Goal: Task Accomplishment & Management: Use online tool/utility

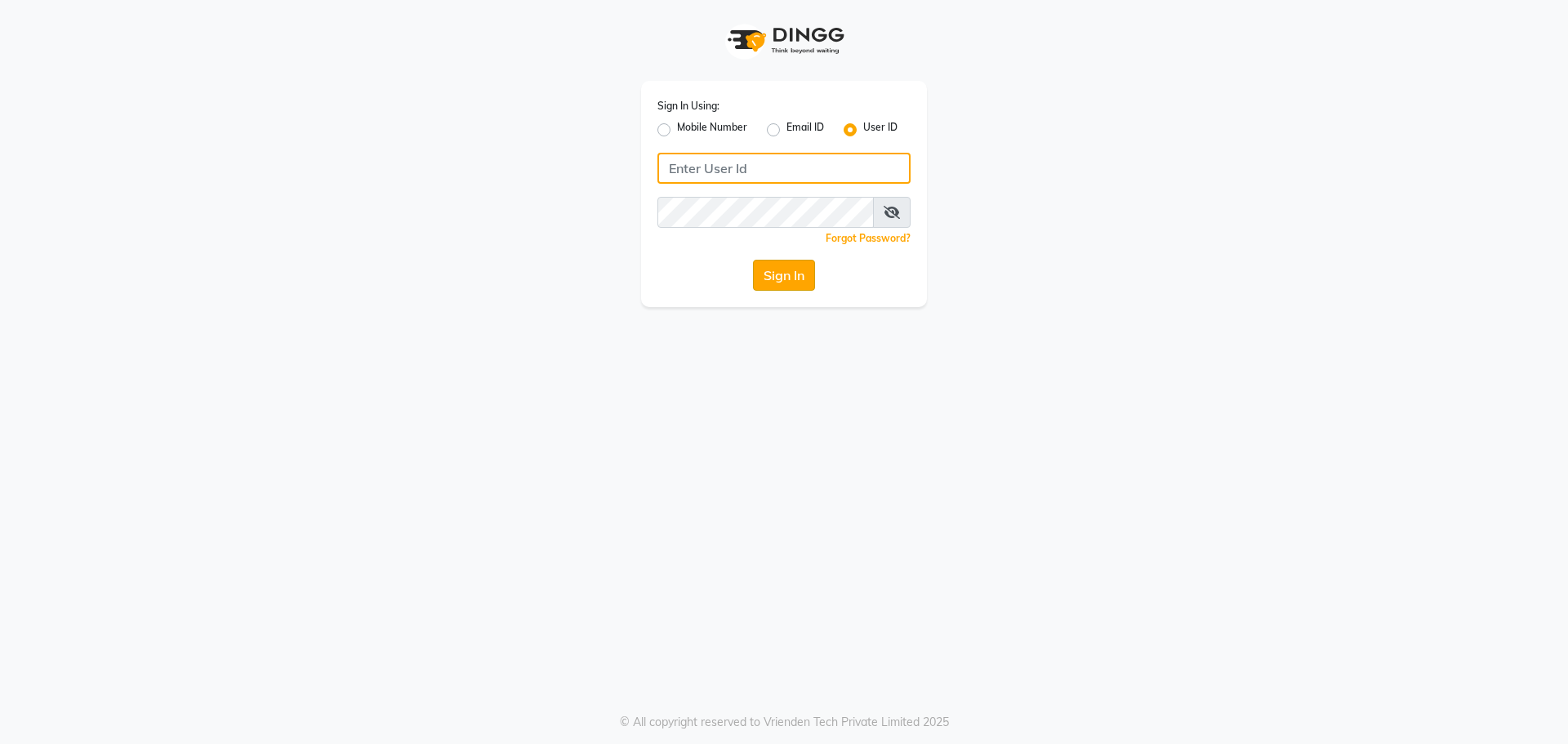
type input "e1788-10"
click at [776, 268] on button "Sign In" at bounding box center [784, 275] width 62 height 31
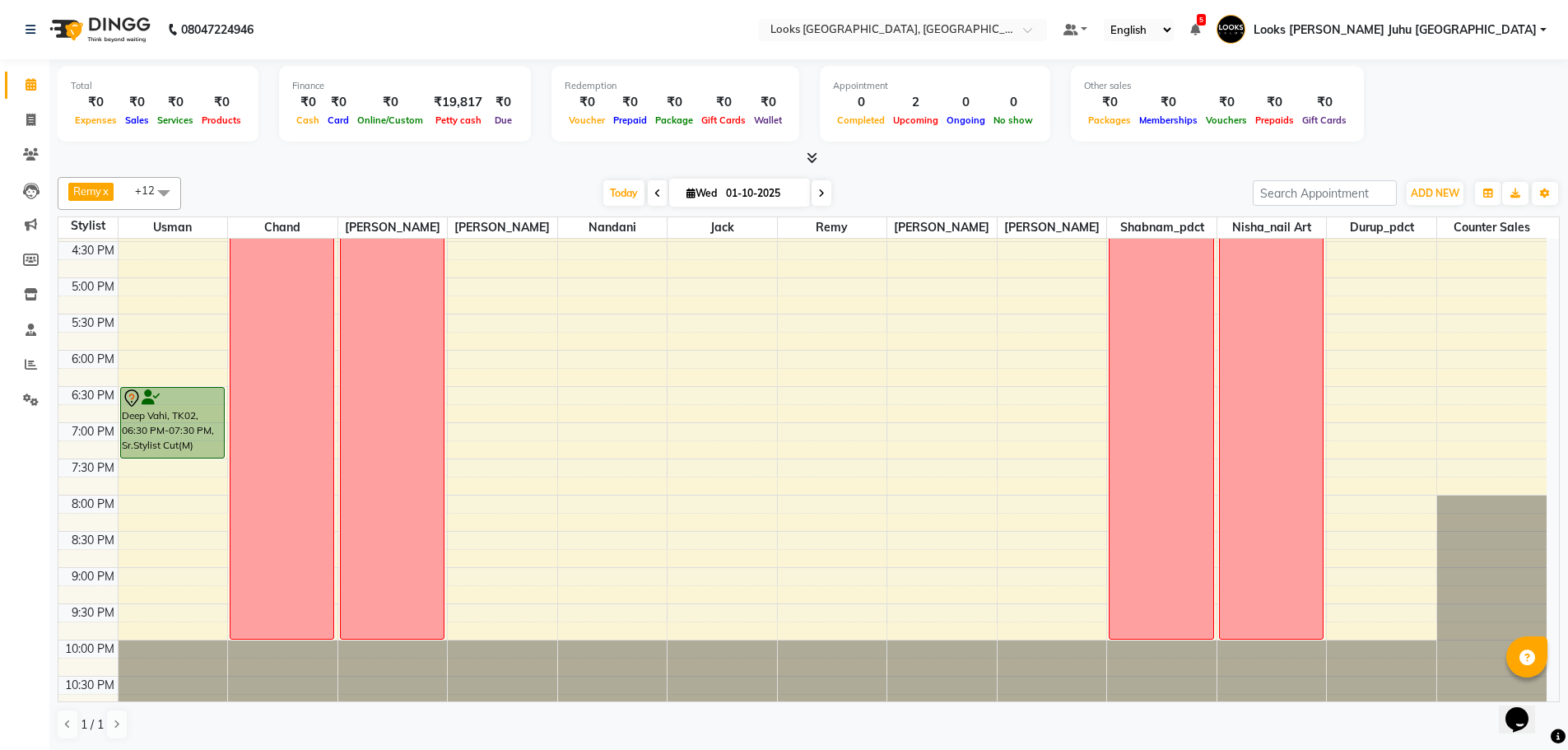
scroll to position [623, 0]
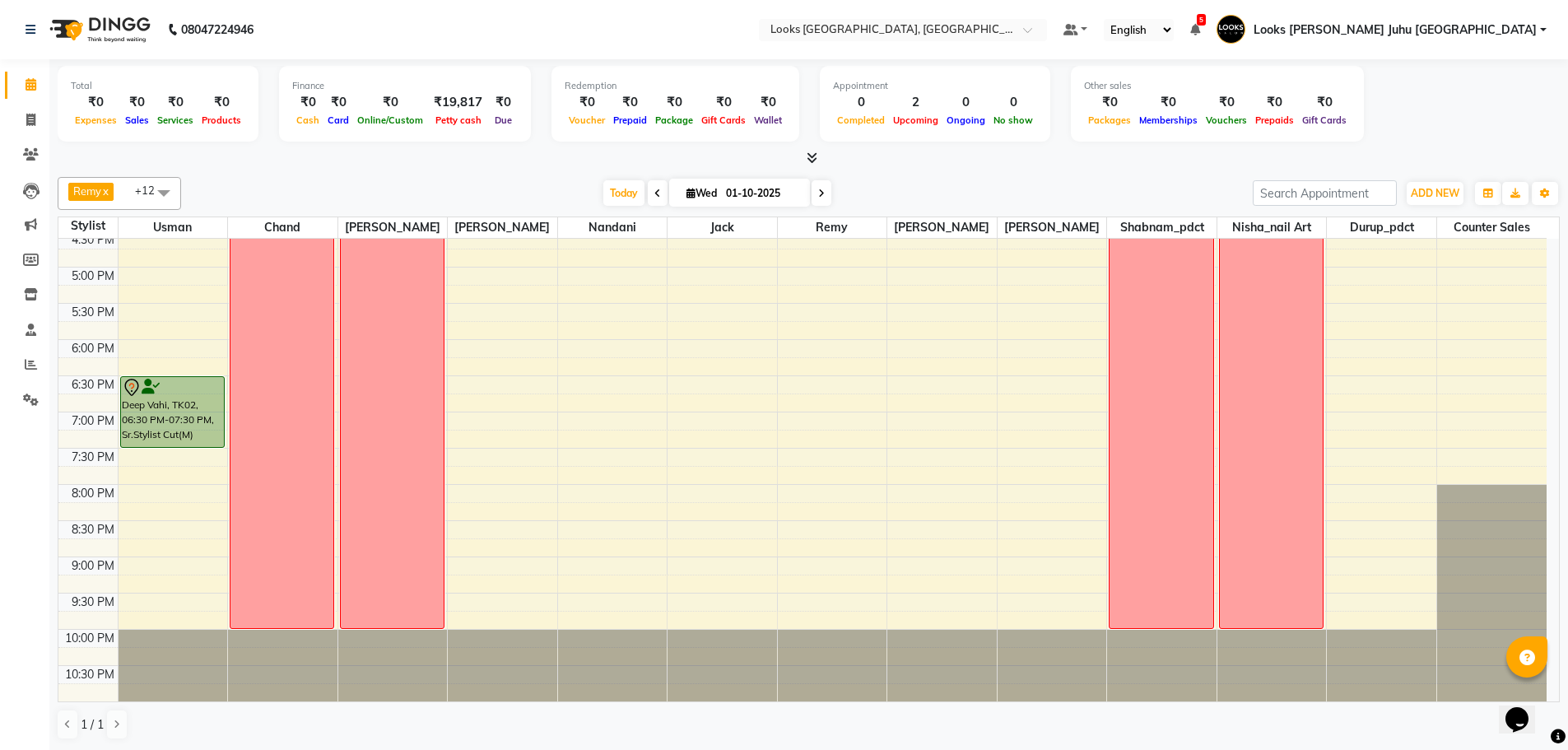
drag, startPoint x: 1150, startPoint y: 191, endPoint x: 1406, endPoint y: 232, distance: 259.3
click at [1151, 190] on div "[DATE] [DATE]" at bounding box center [717, 193] width 1055 height 25
click at [1415, 156] on div at bounding box center [809, 159] width 1503 height 17
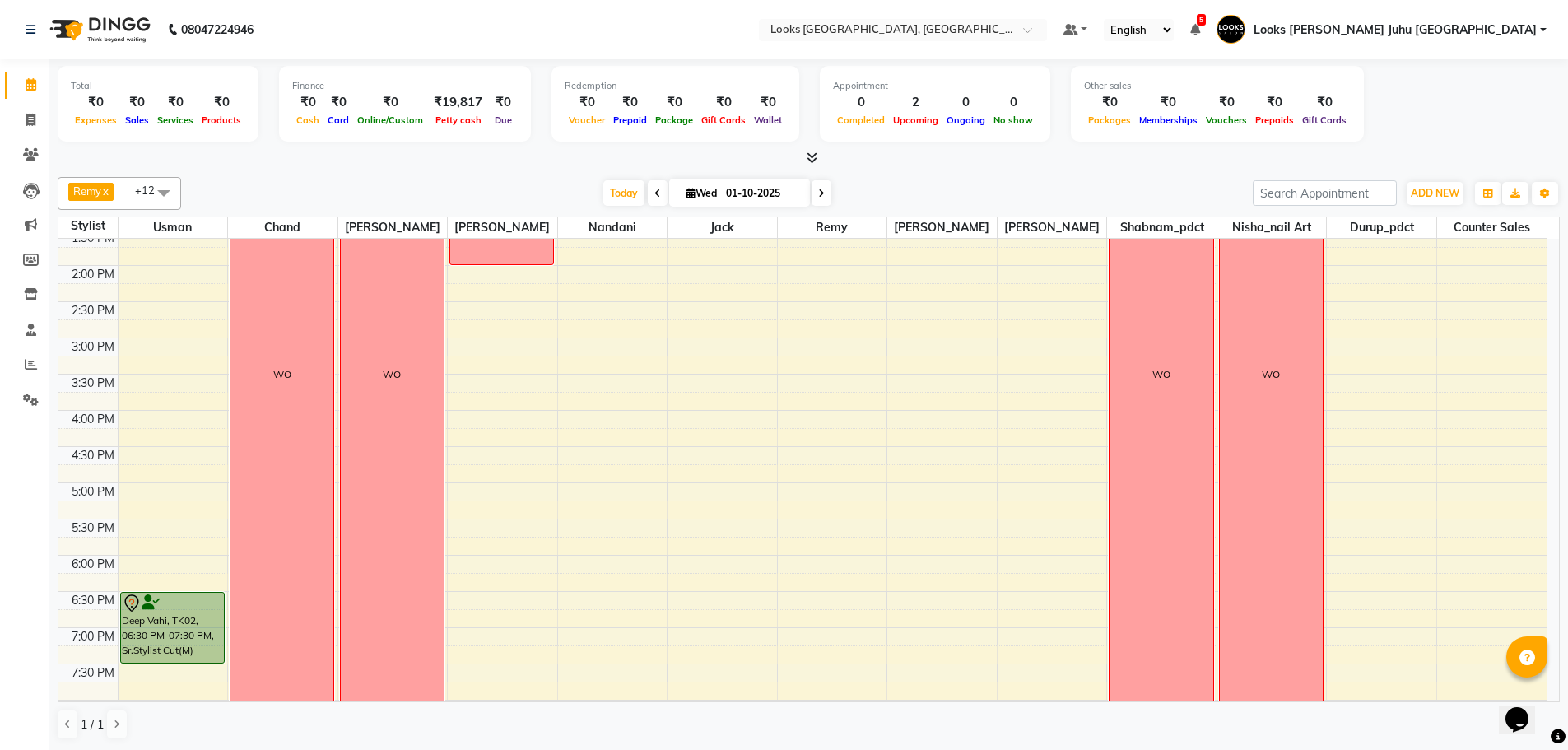
scroll to position [129, 0]
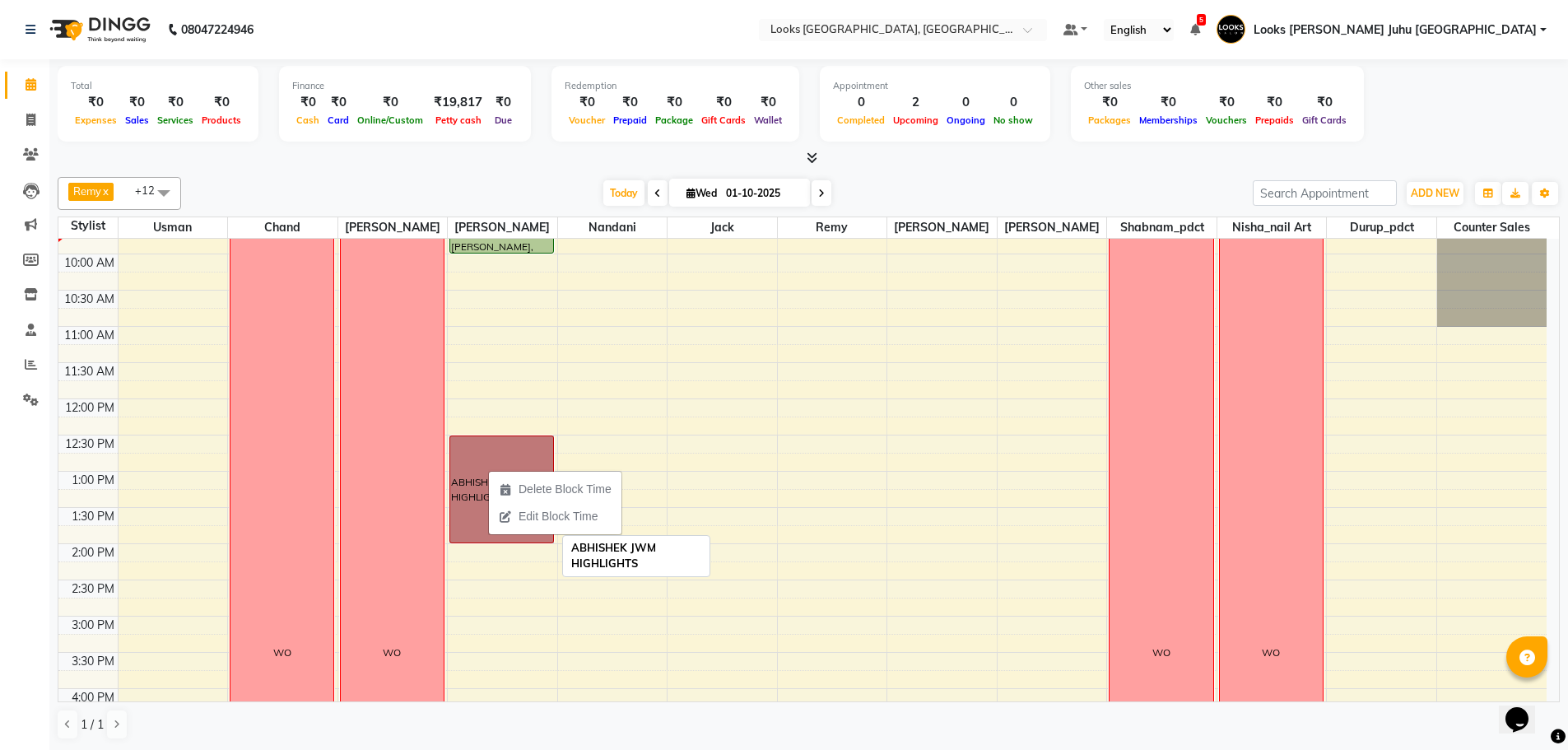
click at [466, 485] on link "ABHISHEK JWM HIGHLIGHTS" at bounding box center [501, 489] width 105 height 108
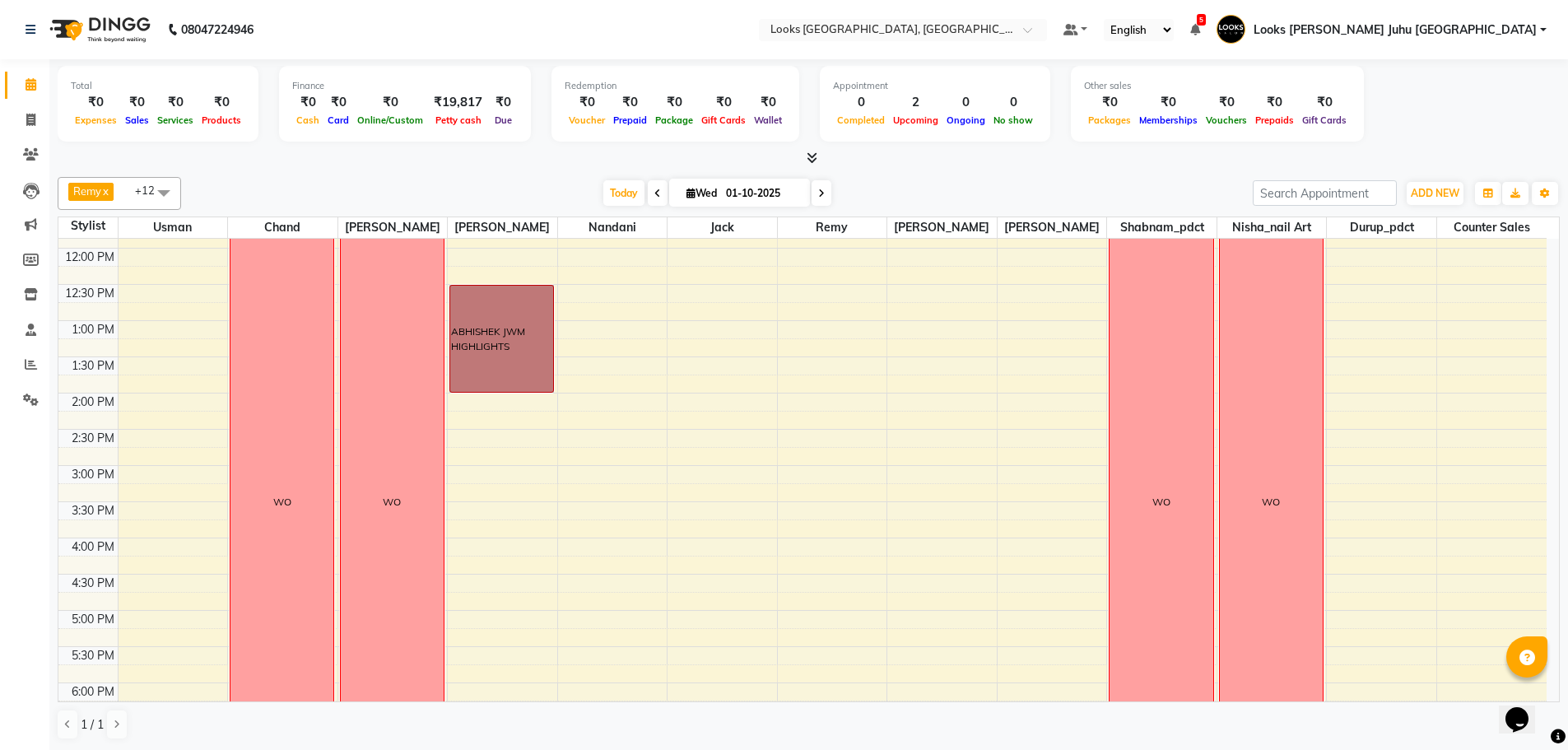
scroll to position [83, 0]
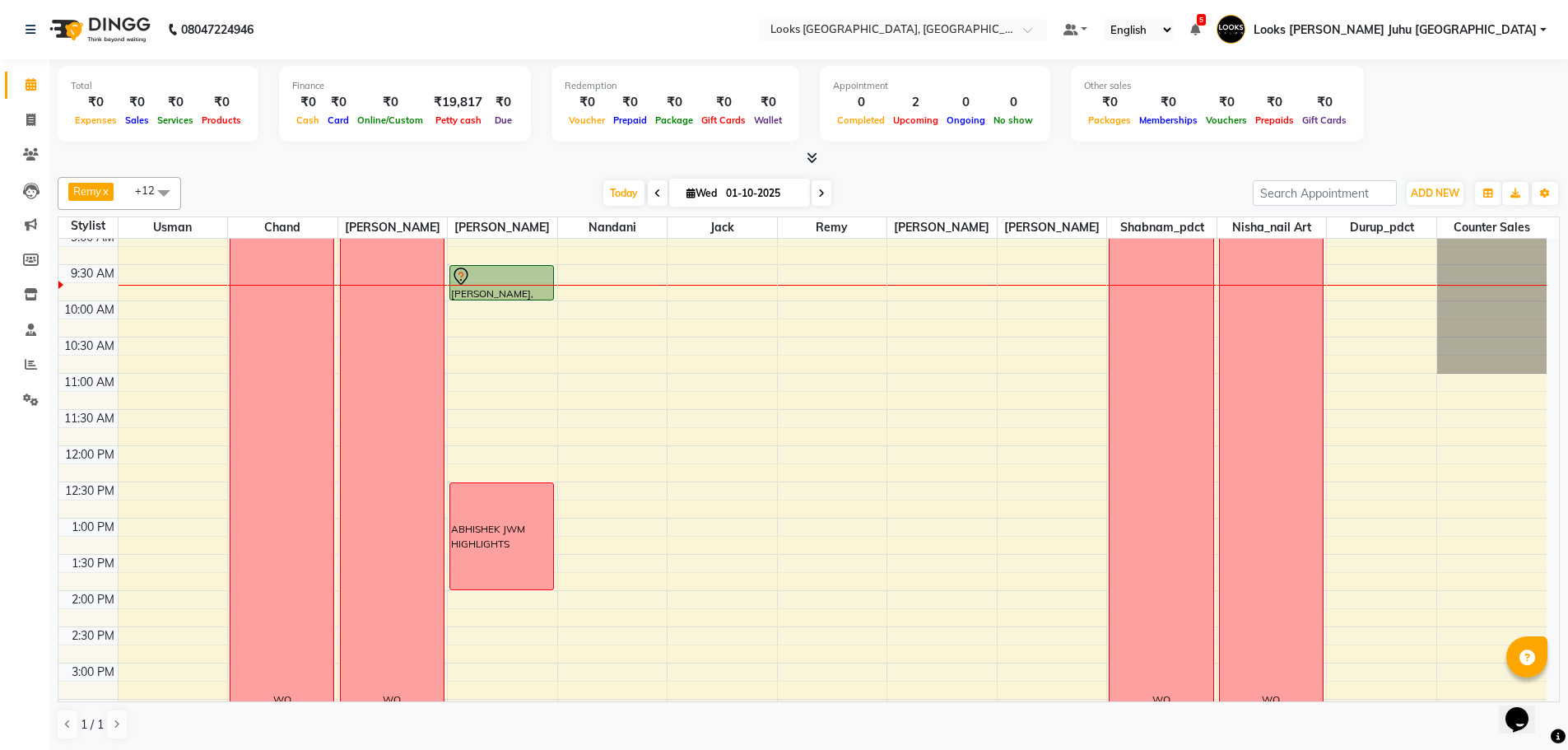
click at [539, 186] on div "[DATE] [DATE]" at bounding box center [717, 193] width 1055 height 25
drag, startPoint x: 514, startPoint y: 543, endPoint x: 459, endPoint y: 522, distance: 58.9
click at [431, 521] on tr "Deep Vahi, TK02, 06:30 PM-07:30 PM, Sr.Stylist Cut(M) WO WO [PERSON_NAME], TK01…" at bounding box center [802, 699] width 1488 height 1086
drag, startPoint x: 510, startPoint y: 547, endPoint x: 468, endPoint y: 527, distance: 46.5
click at [468, 527] on div "ABHISHEK JWM HIGHLIGHTS" at bounding box center [501, 537] width 101 height 30
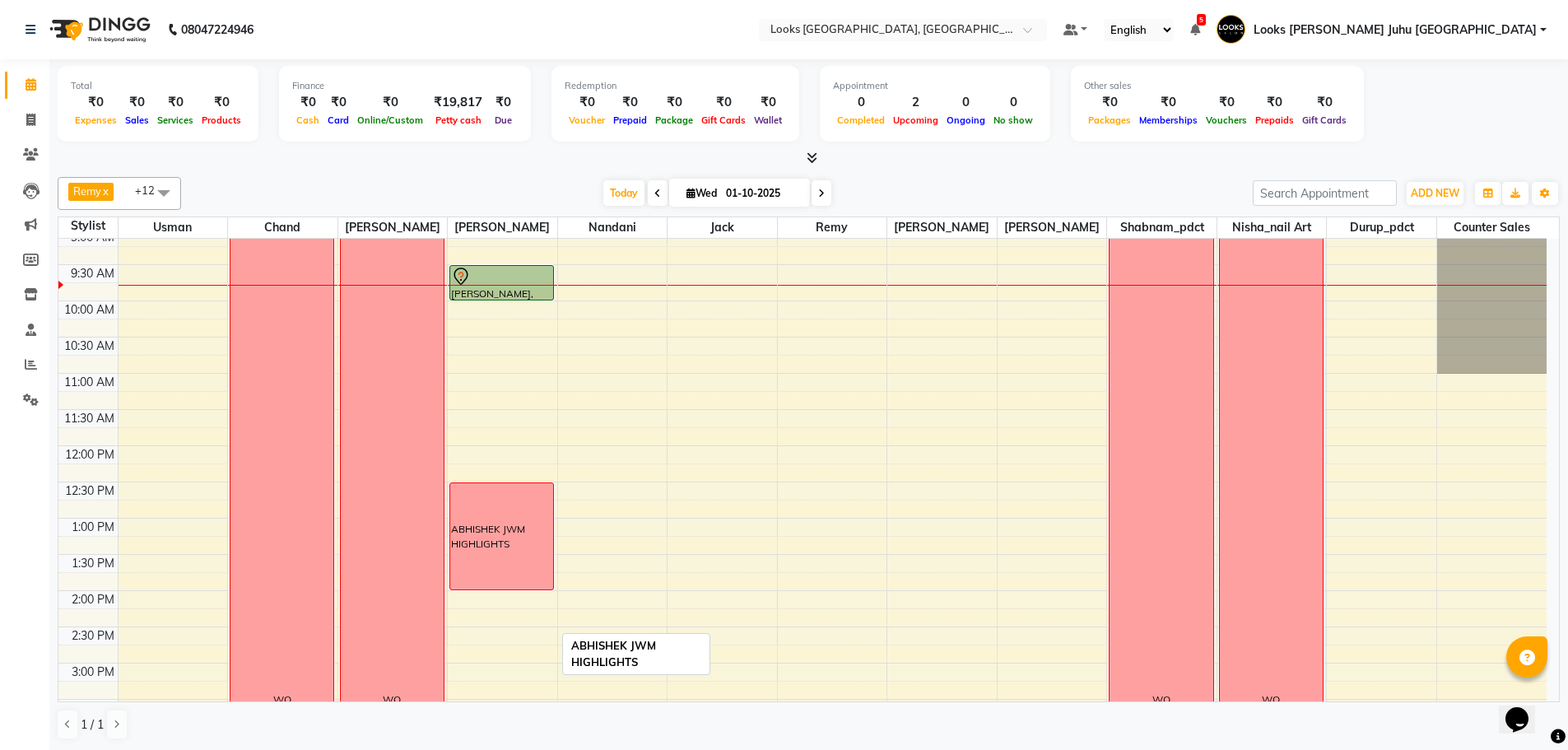
drag, startPoint x: 450, startPoint y: 526, endPoint x: 529, endPoint y: 557, distance: 84.9
click at [529, 557] on div "ABHISHEK JWM HIGHLIGHTS" at bounding box center [501, 536] width 103 height 106
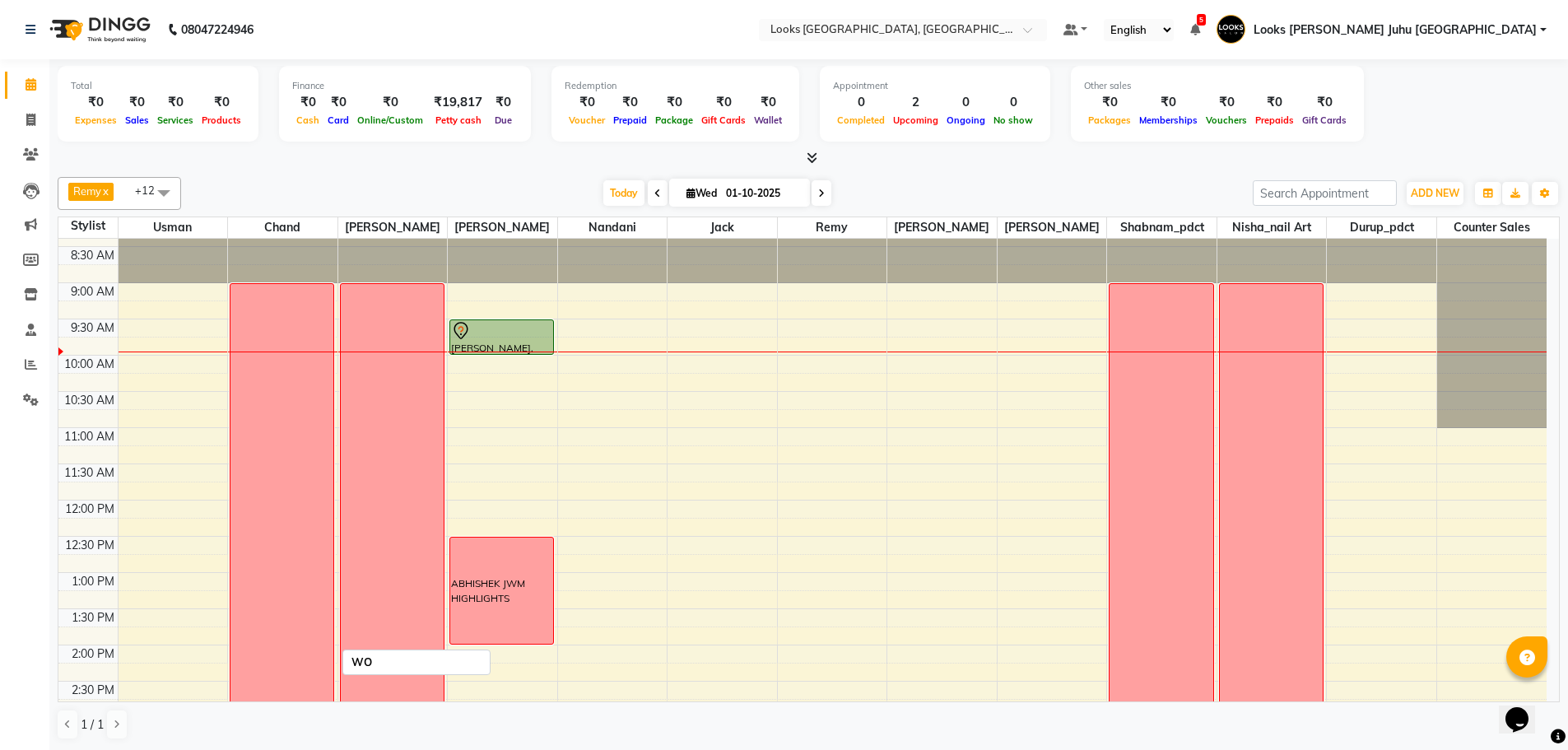
scroll to position [0, 0]
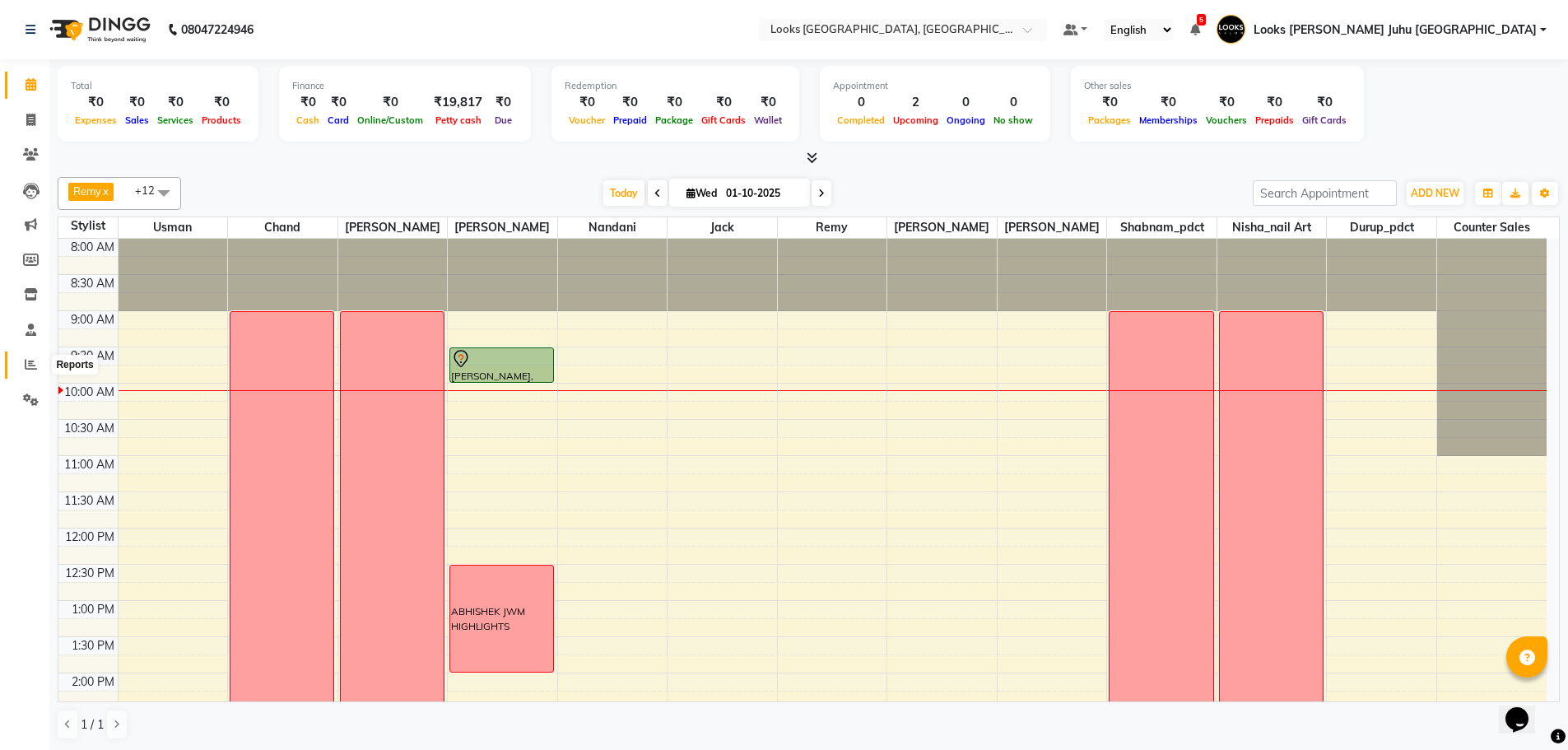
click at [38, 363] on span at bounding box center [31, 365] width 29 height 19
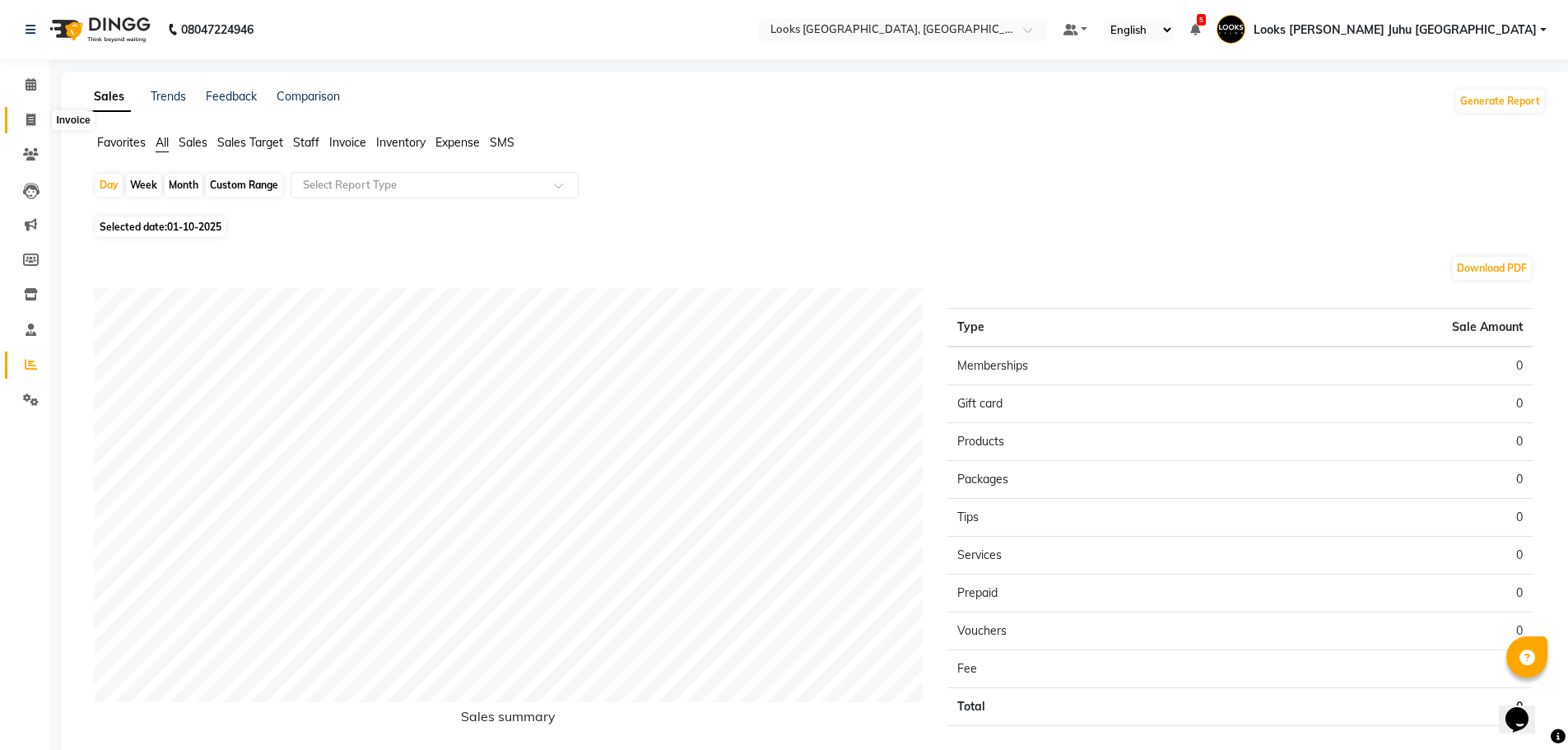
click at [41, 121] on span at bounding box center [31, 121] width 29 height 19
select select "service"
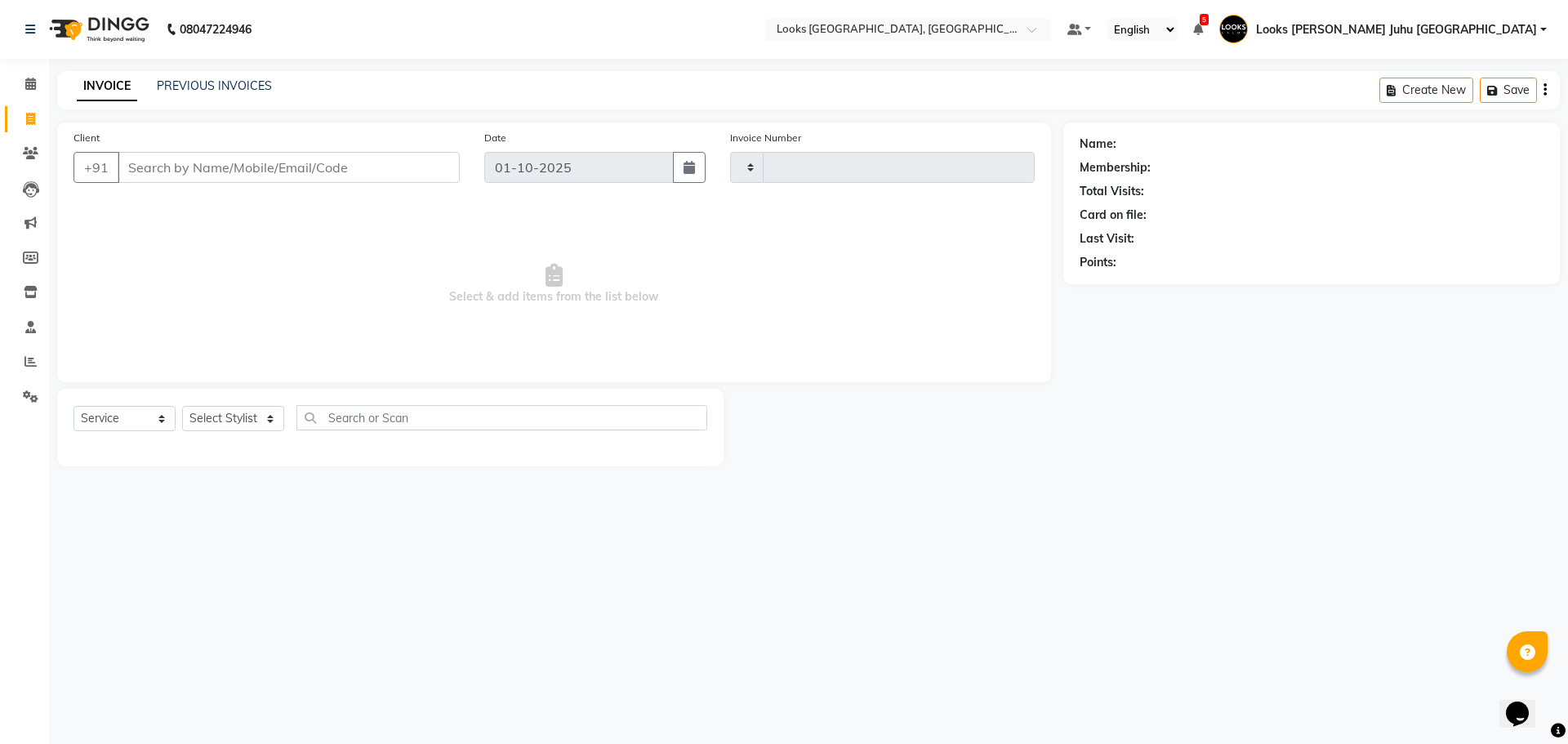
type input "2241"
select select "8270"
click at [199, 174] on input "Client" at bounding box center [288, 167] width 343 height 31
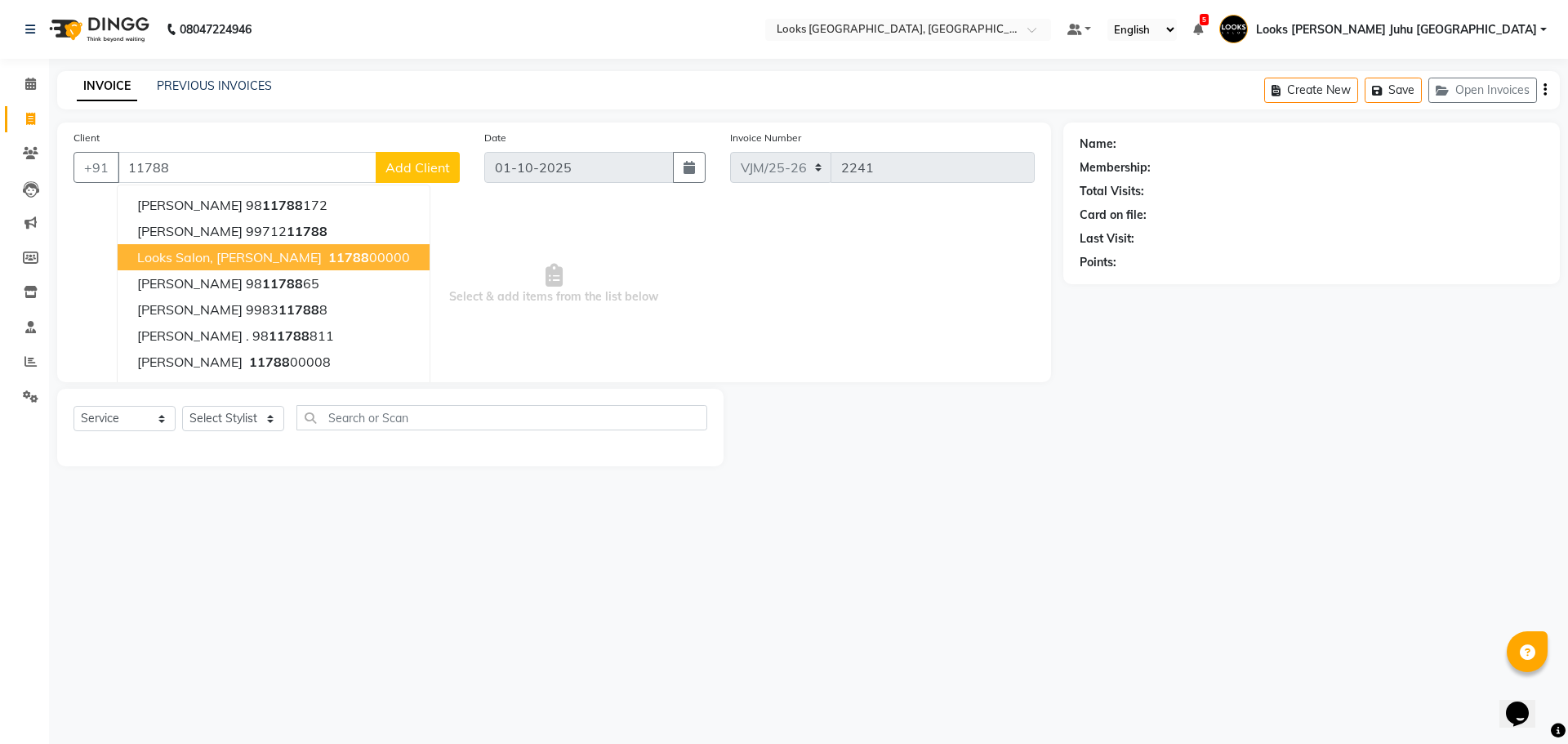
click at [230, 246] on button "Looks Salon, [PERSON_NAME] 11788 00000" at bounding box center [273, 257] width 312 height 26
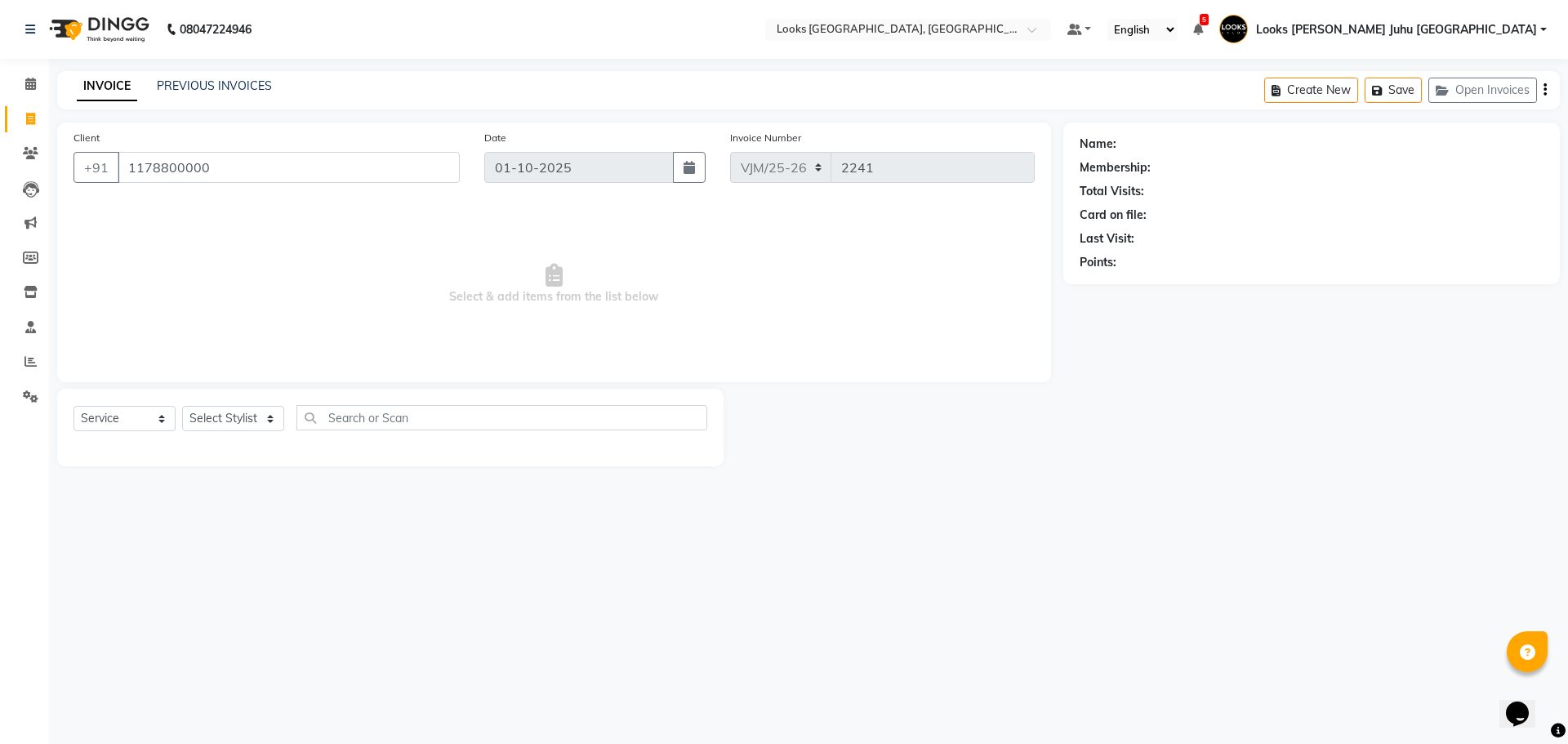
type input "1178800000"
click at [260, 424] on select "Select Stylist [PERSON_NAME] [PERSON_NAME] Chan_Mrg Counter Sales [PERSON_NAME]…" at bounding box center [265, 418] width 167 height 26
select select "23387"
click at [182, 405] on select "Select Stylist [PERSON_NAME] [PERSON_NAME] Chan_Mrg Counter Sales [PERSON_NAME]…" at bounding box center [265, 418] width 167 height 26
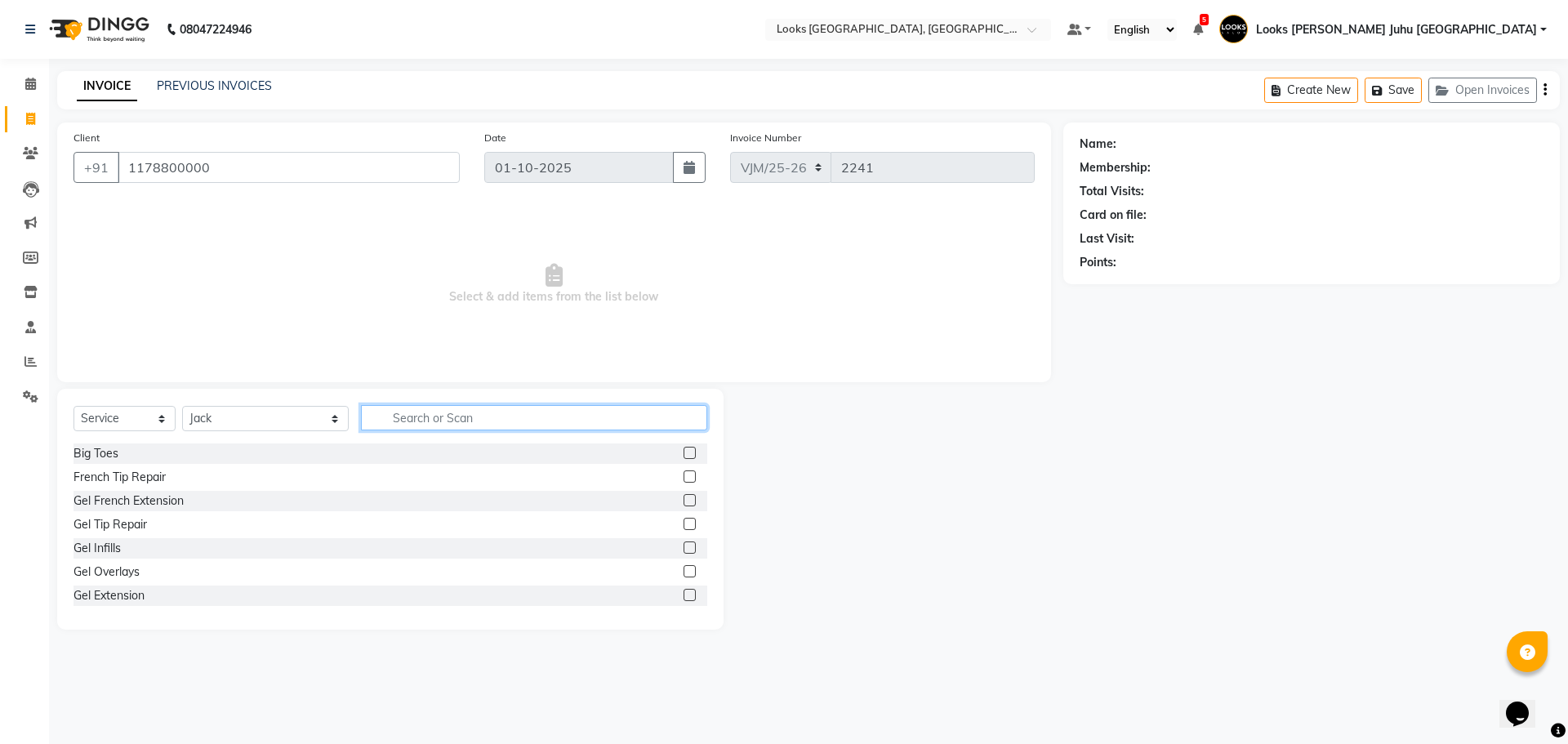
click at [361, 405] on input "text" at bounding box center [534, 418] width 347 height 26
select select "1: Object"
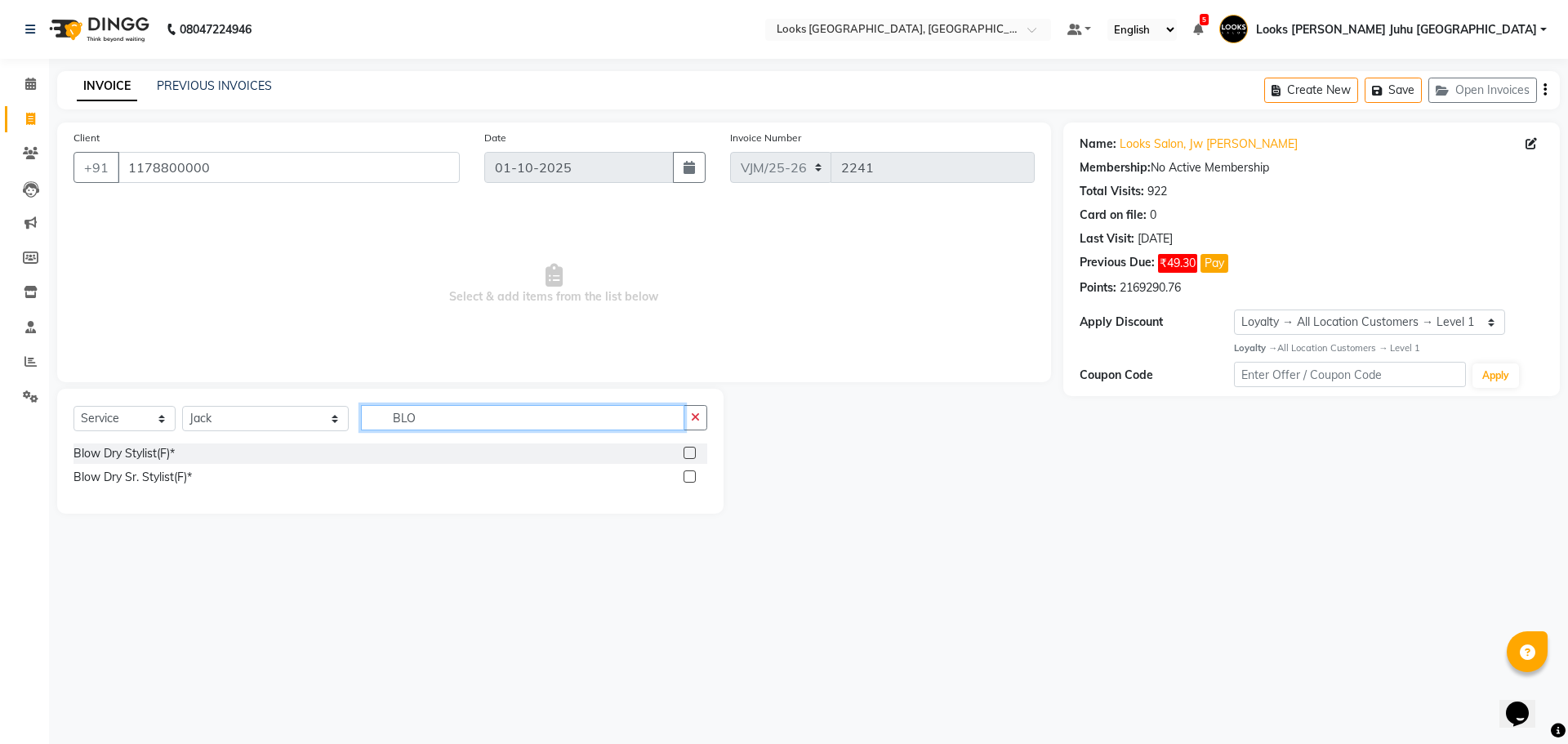
type input "BLO"
click at [697, 482] on div at bounding box center [695, 477] width 24 height 20
click at [688, 470] on label at bounding box center [689, 476] width 12 height 12
click at [688, 472] on input "checkbox" at bounding box center [688, 477] width 10 height 10
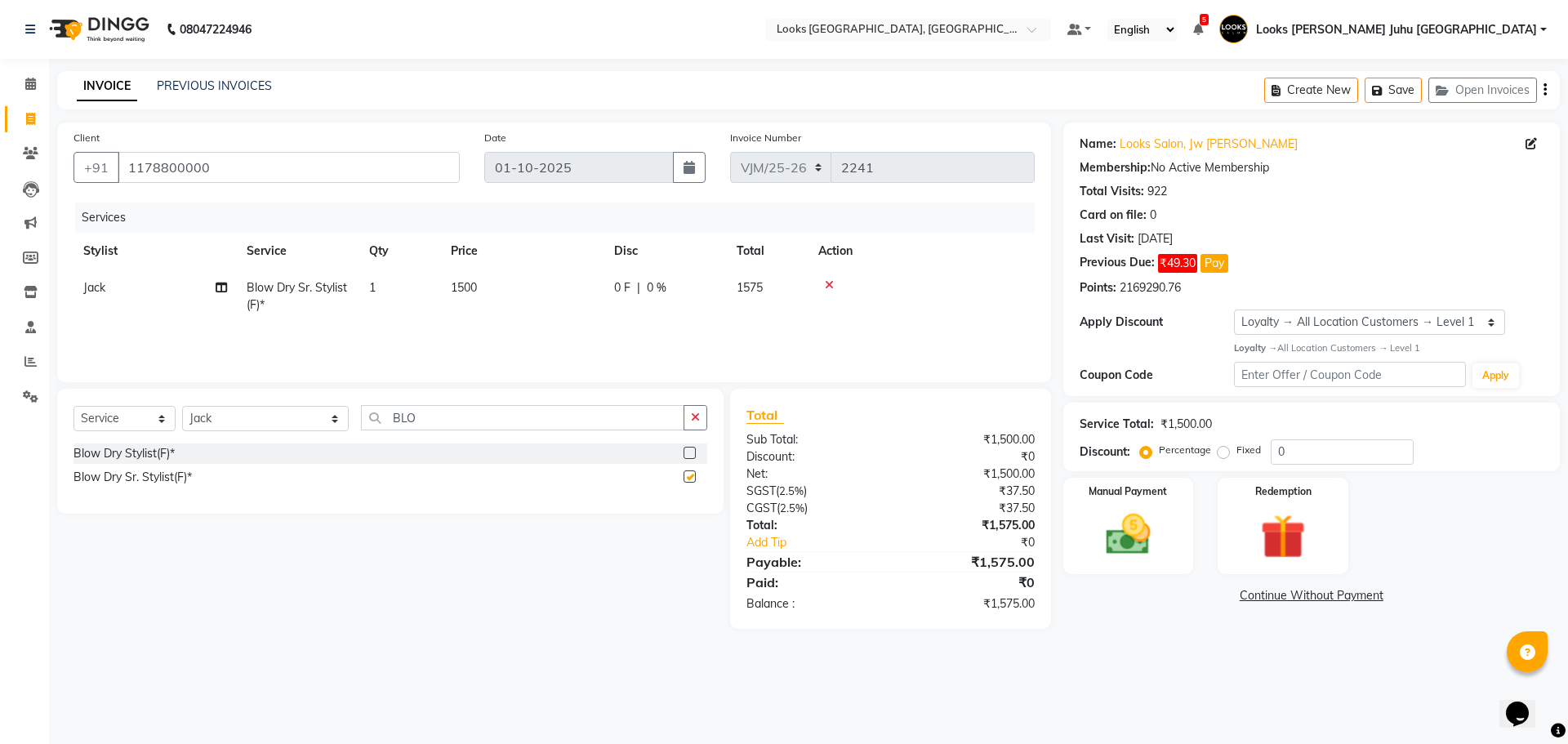
checkbox input "false"
click at [588, 304] on td "1500" at bounding box center [522, 296] width 163 height 53
select select "23387"
drag, startPoint x: 606, startPoint y: 280, endPoint x: 491, endPoint y: 272, distance: 115.3
click at [491, 272] on tr "[PERSON_NAME] [PERSON_NAME] Chan_Mrg Counter Sales [PERSON_NAME] DEEPAK Durup_p…" at bounding box center [554, 300] width 961 height 62
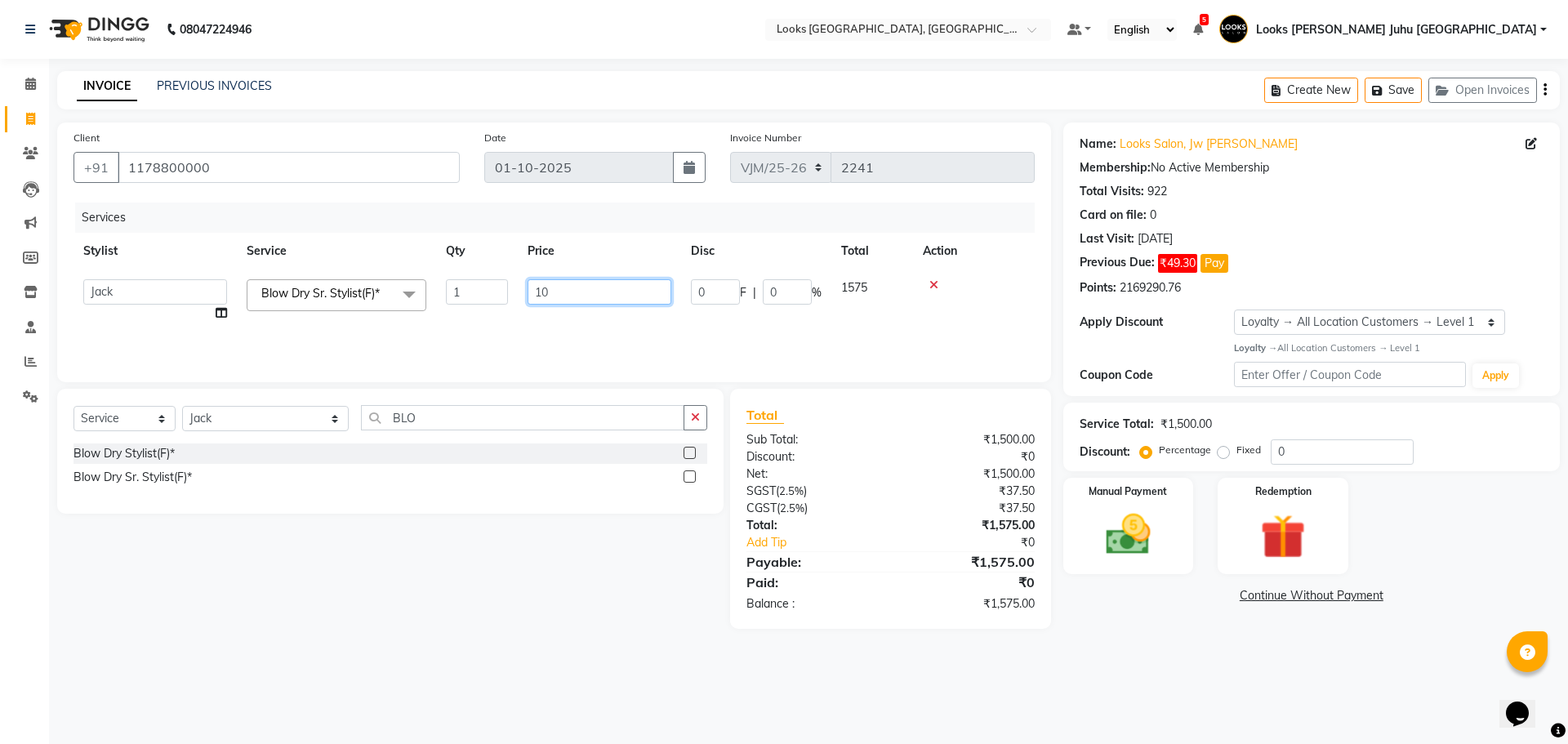
type input "1"
type input "2000"
drag, startPoint x: 1159, startPoint y: 654, endPoint x: 1158, endPoint y: 644, distance: 10.0
click at [1158, 649] on div "08047224946 Select Location × Looks [PERSON_NAME], [GEOGRAPHIC_DATA], [GEOGRAPH…" at bounding box center [784, 372] width 1568 height 744
click at [1119, 502] on div "Manual Payment" at bounding box center [1128, 525] width 136 height 100
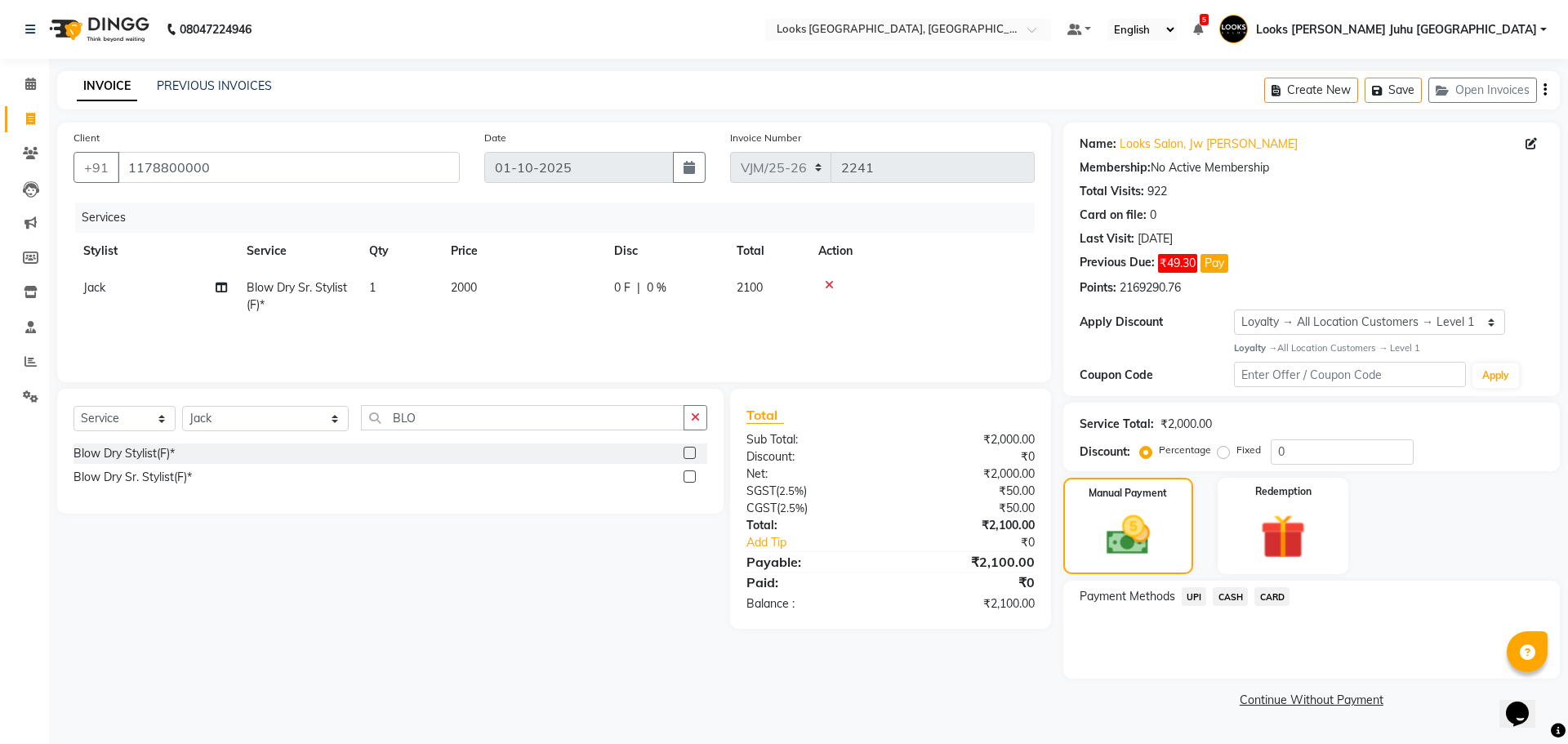
click at [1238, 599] on span "CASH" at bounding box center [1230, 596] width 35 height 19
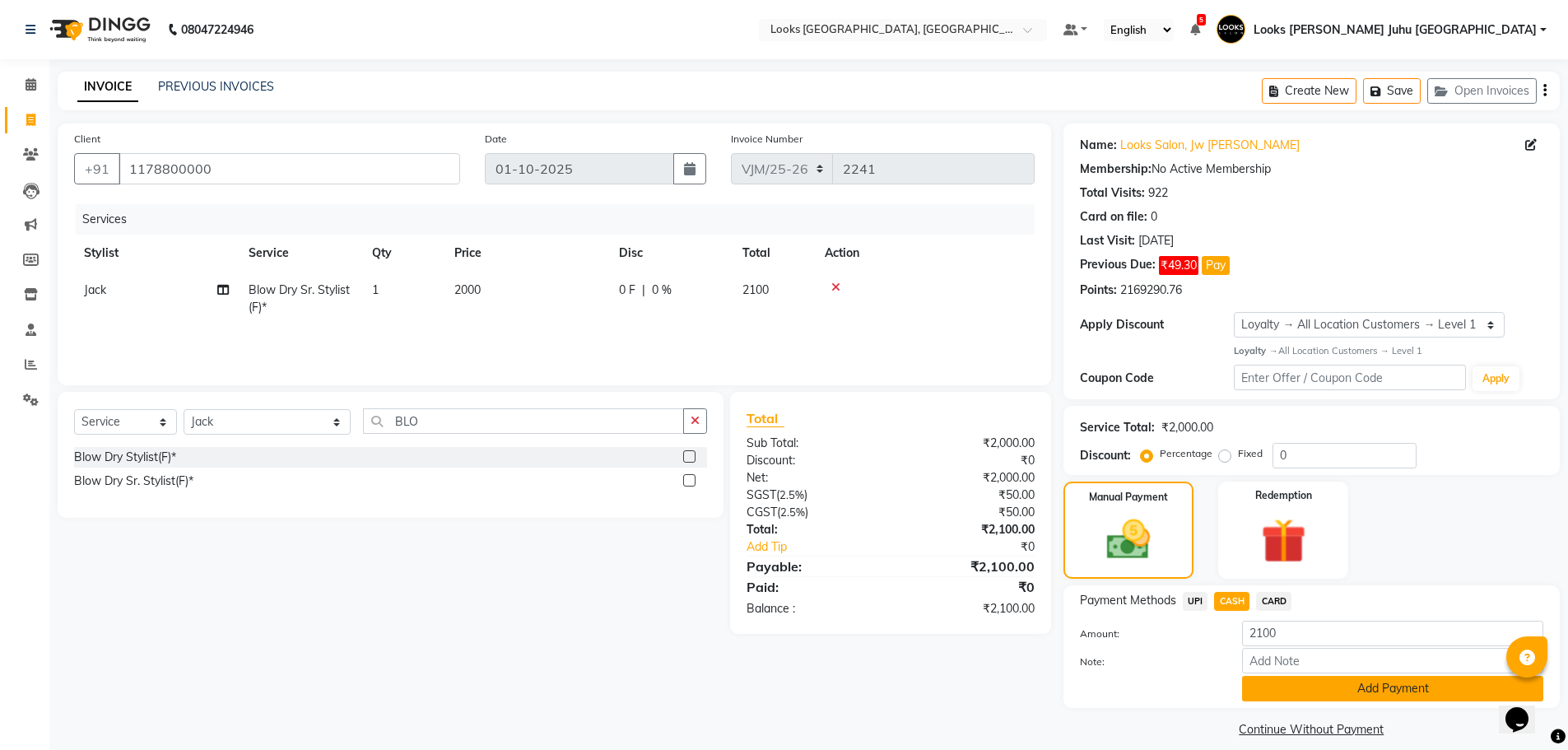
click at [1289, 676] on button "Add Payment" at bounding box center [1392, 688] width 301 height 26
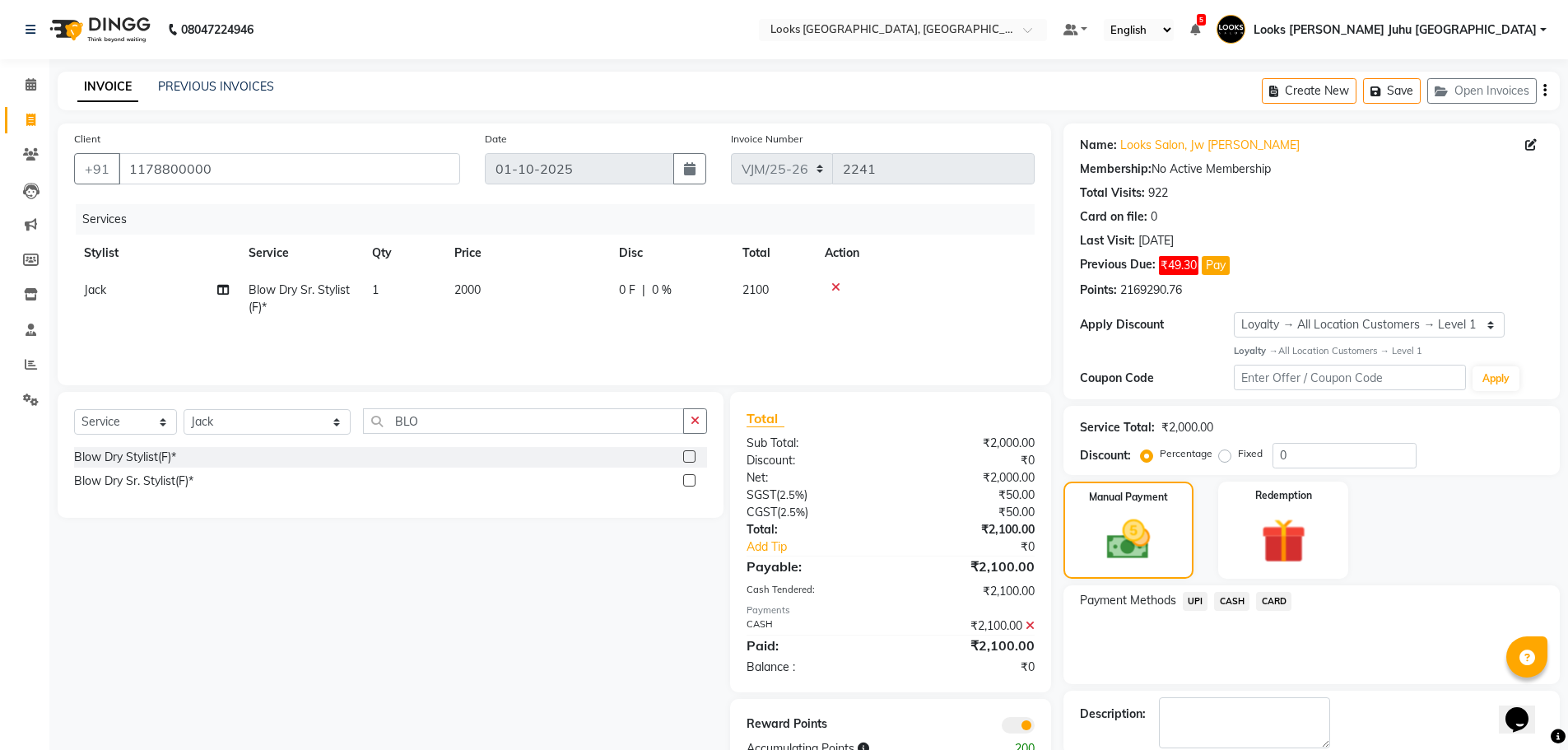
scroll to position [86, 0]
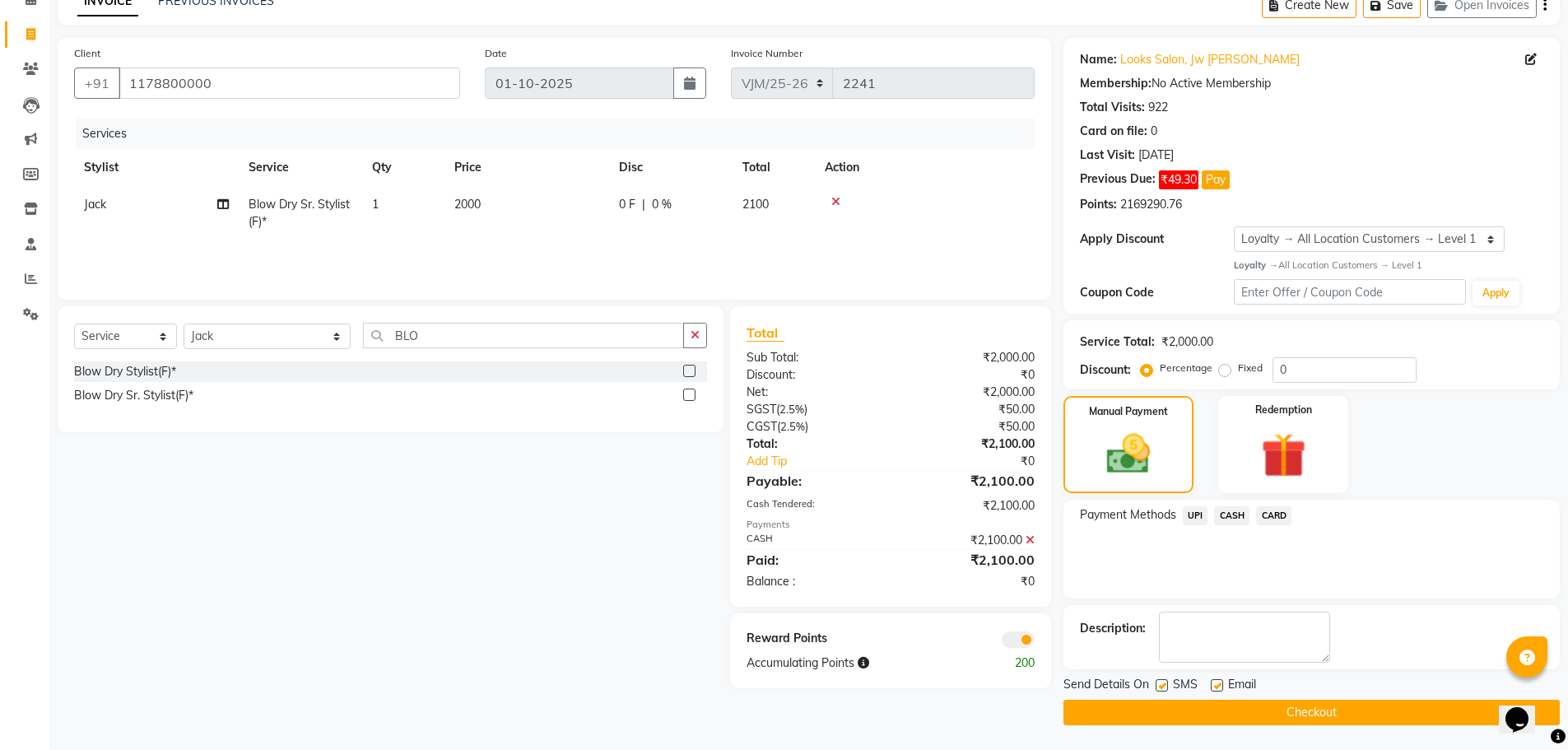
click at [1296, 700] on button "Checkout" at bounding box center [1312, 712] width 496 height 26
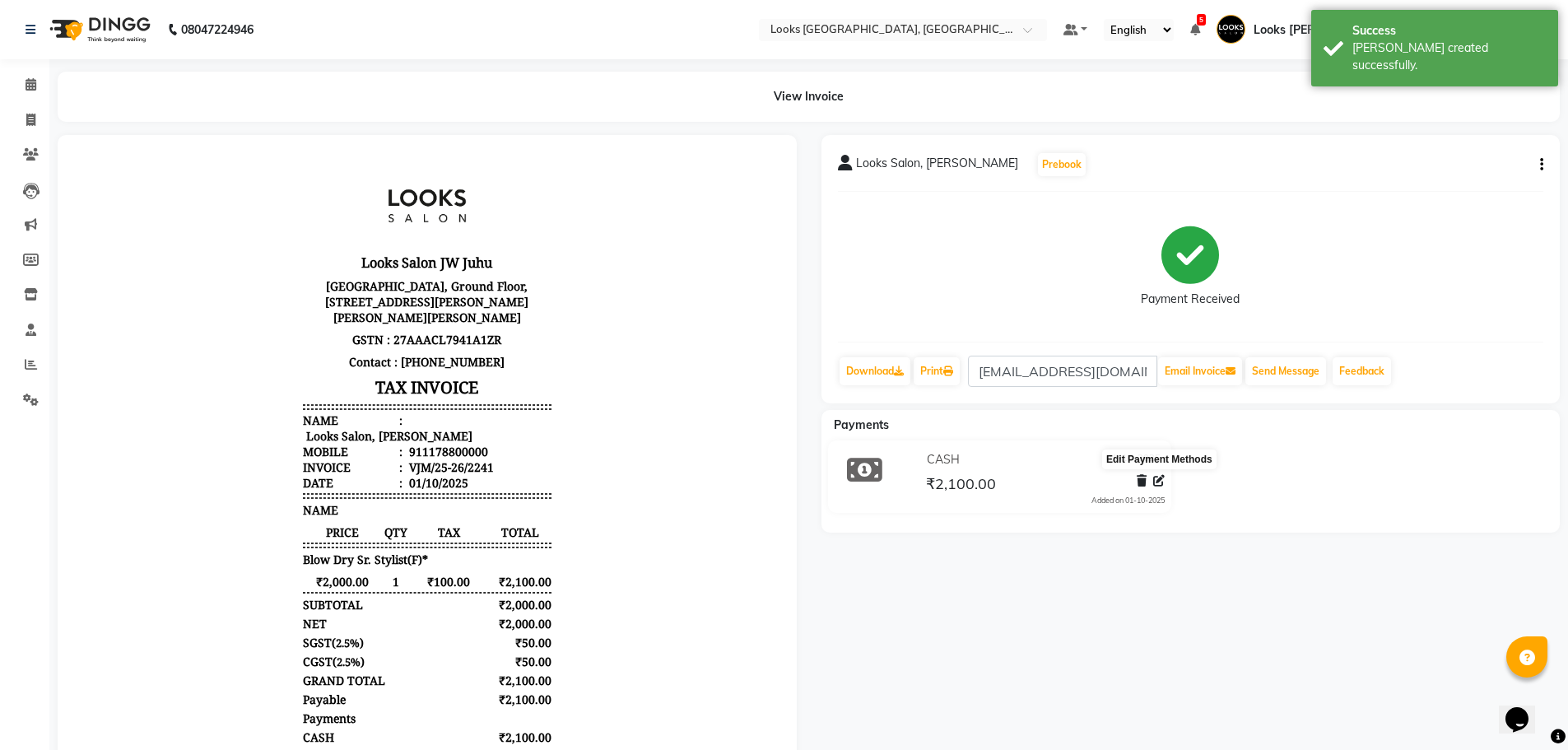
click at [1159, 479] on icon at bounding box center [1159, 481] width 12 height 12
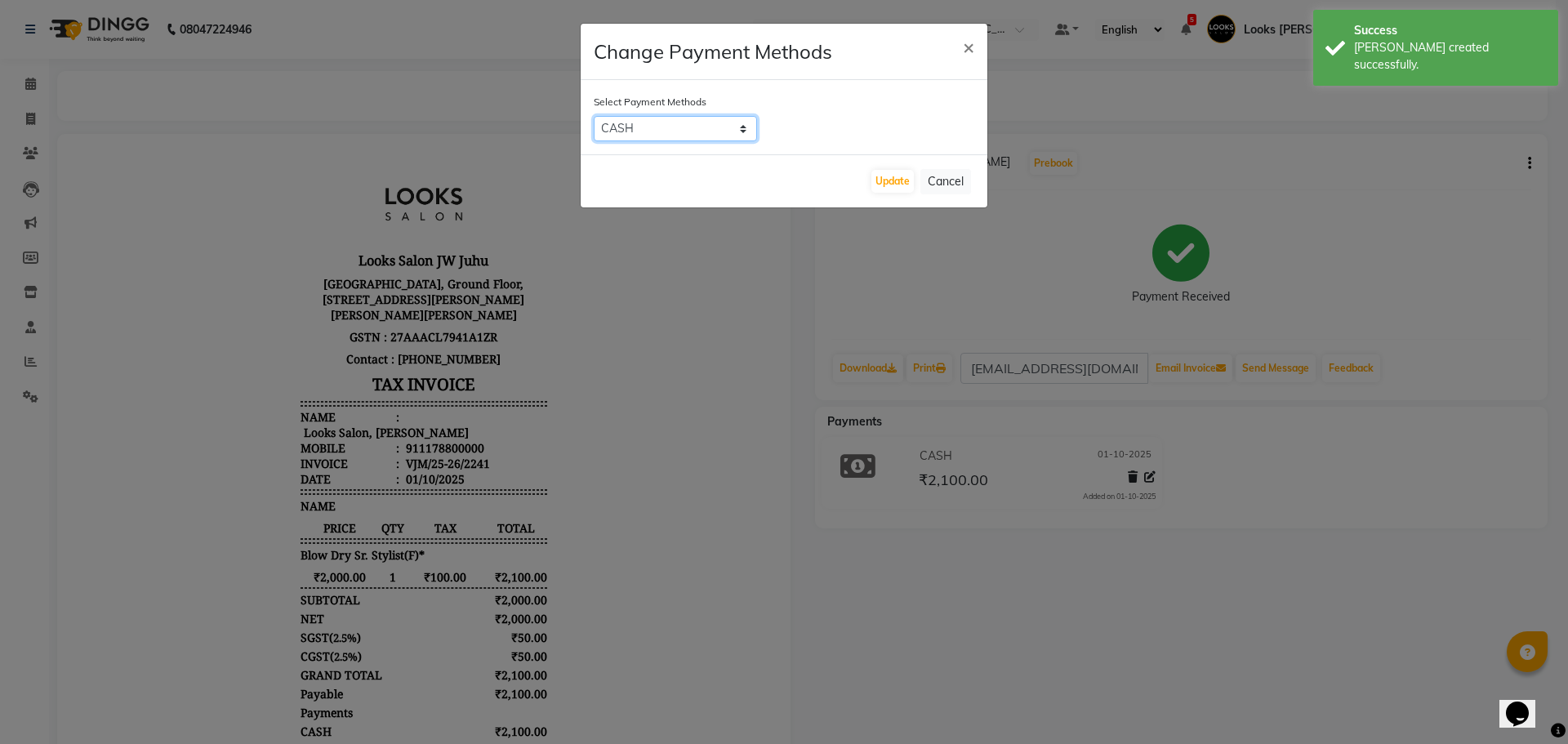
click at [666, 131] on select "UPI CASH CARD" at bounding box center [675, 129] width 163 height 26
select select "2"
click at [594, 116] on select "UPI CASH CARD" at bounding box center [675, 129] width 163 height 26
click at [904, 178] on button "Update" at bounding box center [892, 181] width 43 height 23
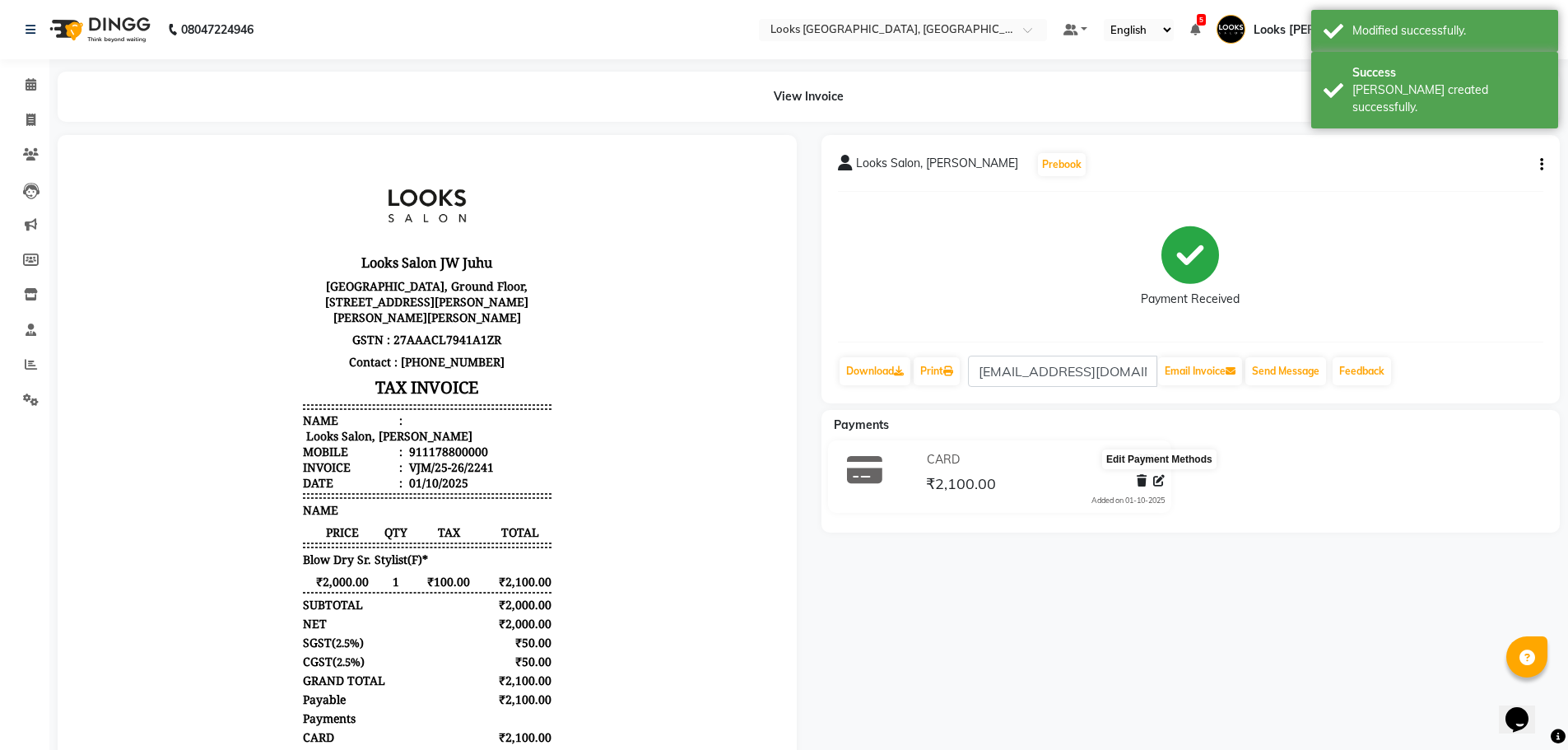
click at [1155, 477] on icon at bounding box center [1159, 481] width 12 height 12
select select "2"
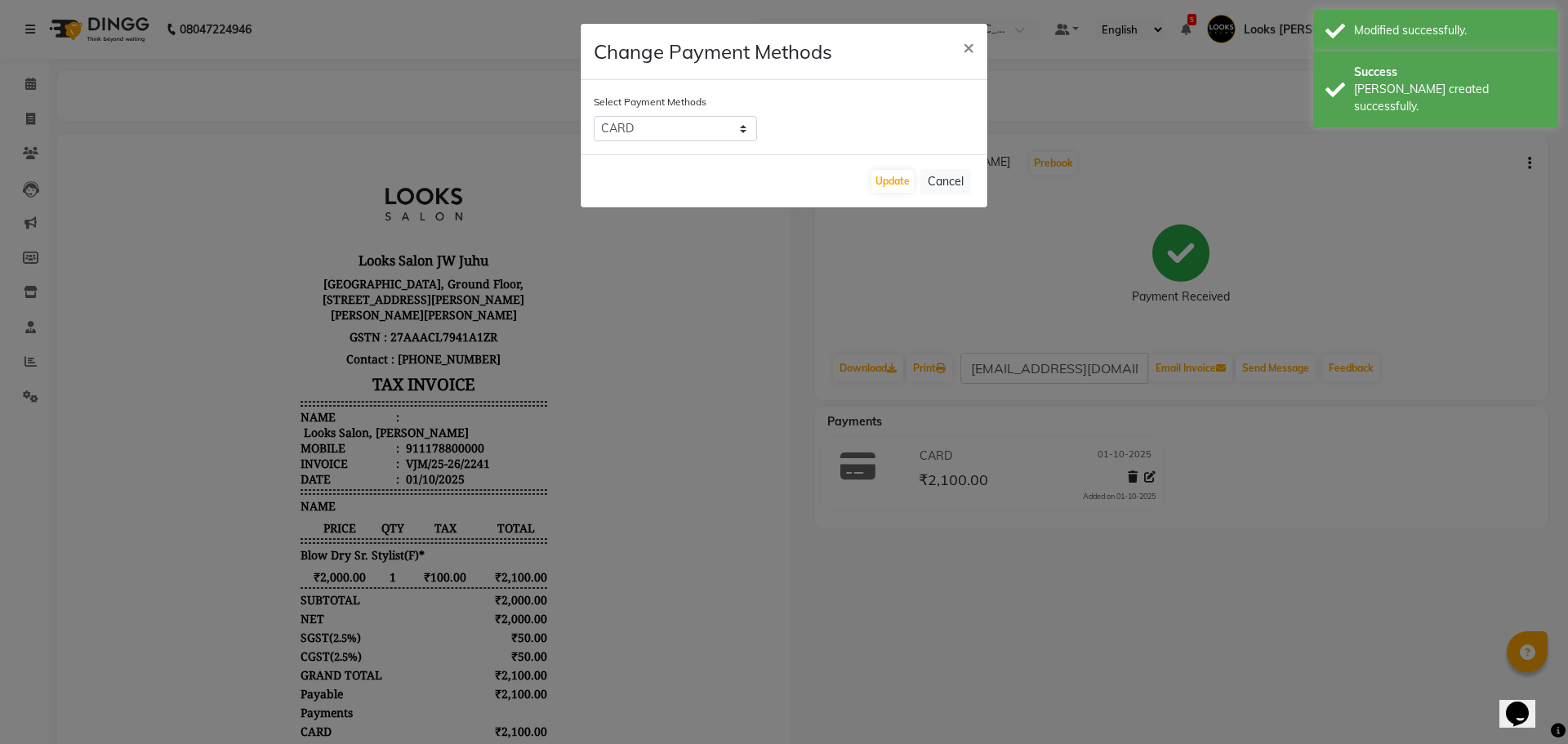
click at [836, 603] on ngb-modal-window "Change Payment Methods × Select Payment Methods UPI CASH CARD Update Cancel" at bounding box center [784, 372] width 1568 height 744
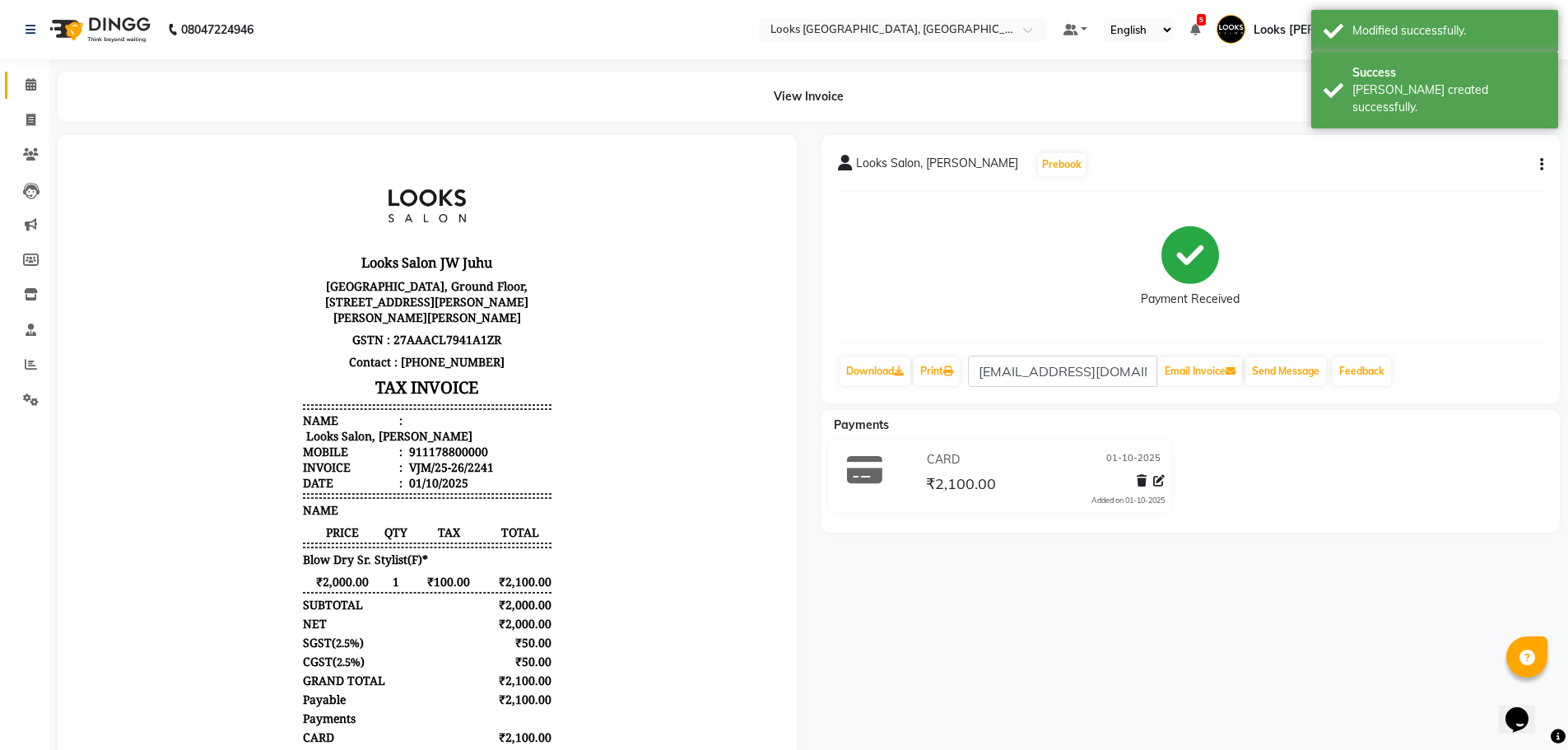
click at [32, 90] on span at bounding box center [31, 86] width 29 height 19
